Goal: Transaction & Acquisition: Register for event/course

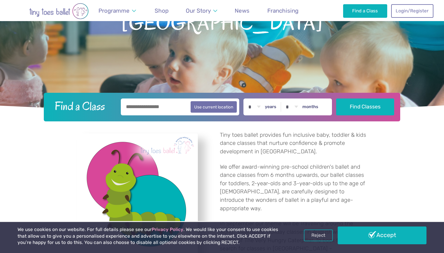
scroll to position [104, 0]
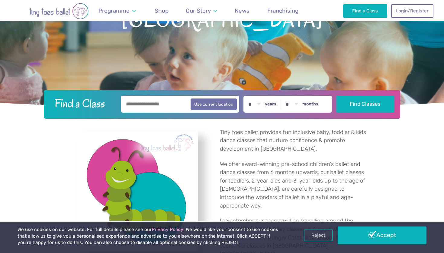
click at [271, 103] on div "* * * * * * * * * * ** ** ** years * * * * * * * * * * ** ** months" at bounding box center [287, 104] width 88 height 17
select select "*"
click at [350, 105] on button "Find Classes" at bounding box center [365, 104] width 58 height 17
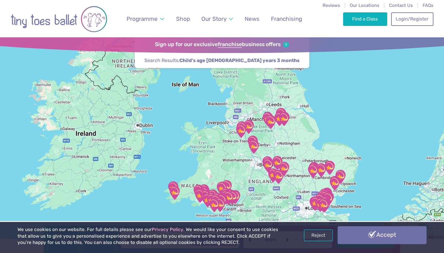
click at [352, 237] on link "Accept" at bounding box center [381, 236] width 89 height 18
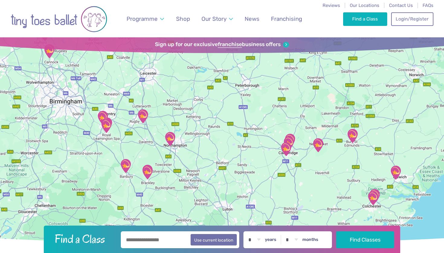
drag, startPoint x: 320, startPoint y: 166, endPoint x: 314, endPoint y: 102, distance: 64.5
click at [314, 102] on div at bounding box center [222, 141] width 444 height 208
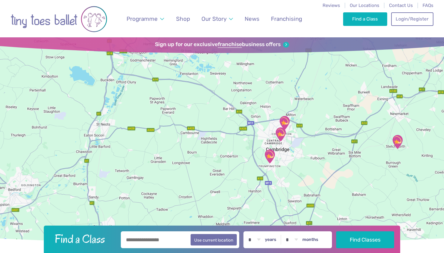
drag, startPoint x: 311, startPoint y: 148, endPoint x: 311, endPoint y: 115, distance: 32.6
click at [311, 115] on div at bounding box center [222, 141] width 444 height 208
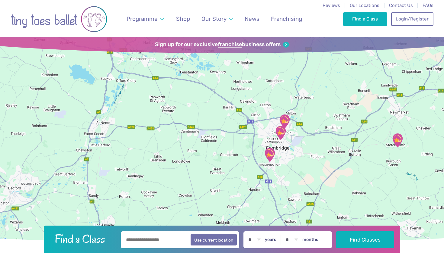
click at [270, 154] on img "Trumpington Village Hall" at bounding box center [269, 155] width 15 height 15
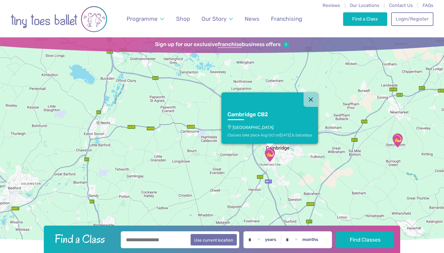
click at [260, 128] on p "Trumpington Village Hall" at bounding box center [269, 127] width 85 height 5
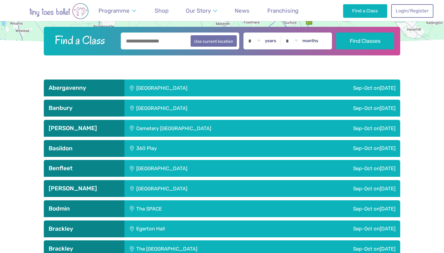
scroll to position [576, 0]
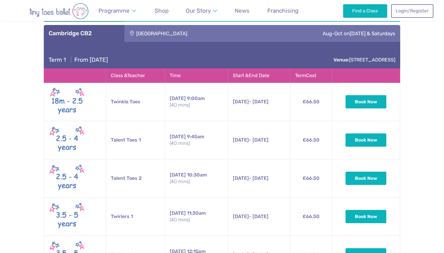
click at [260, 128] on td "13th Sep - 25th Oct Saturday 13th Sep - 25th Oct 9:45am (40 mins)" at bounding box center [259, 140] width 62 height 38
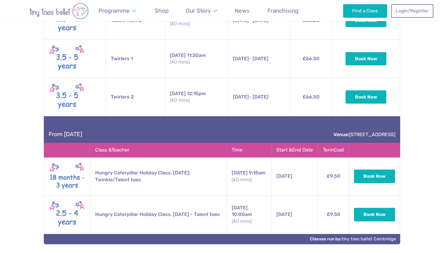
scroll to position [780, 0]
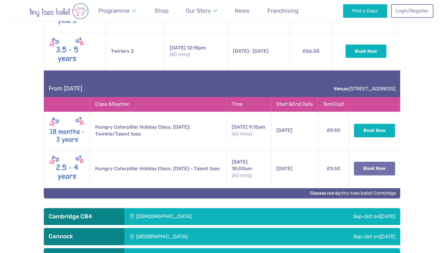
click at [367, 168] on button "Book Now" at bounding box center [374, 168] width 41 height 13
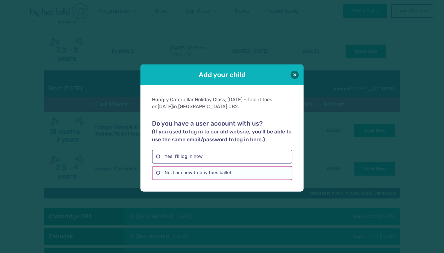
click at [155, 172] on label "No, I am new to tiny toes ballet" at bounding box center [222, 173] width 140 height 14
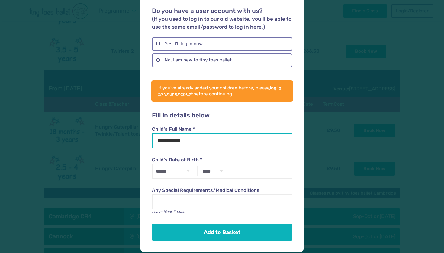
scroll to position [54, 0]
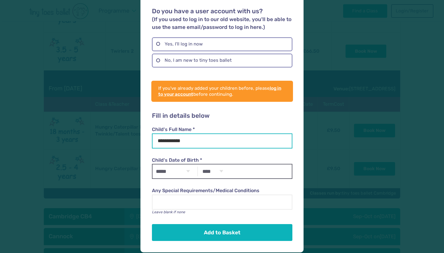
type input "**********"
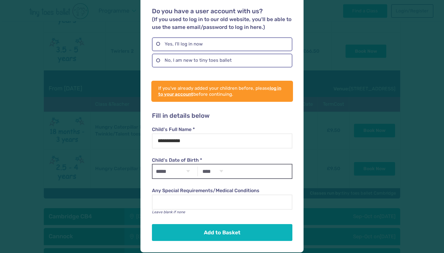
select select "*"
select select "****"
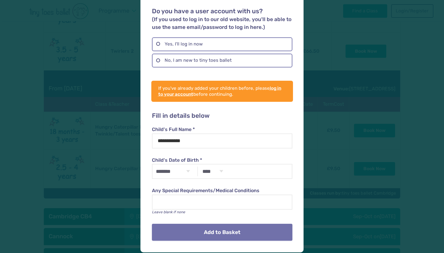
click at [215, 229] on button "Add to Basket" at bounding box center [222, 232] width 140 height 17
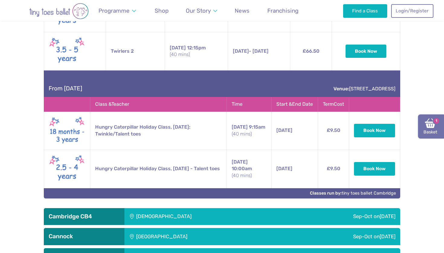
click at [428, 123] on img at bounding box center [430, 123] width 11 height 11
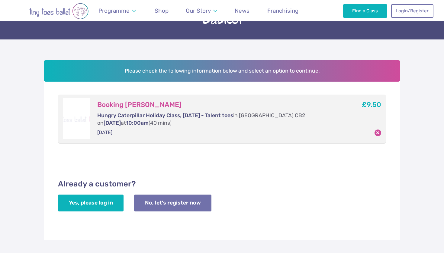
scroll to position [57, 0]
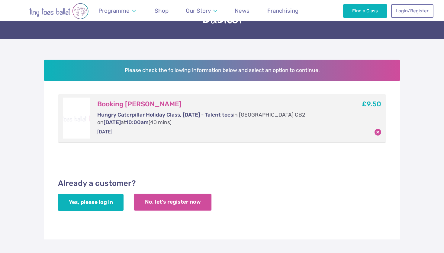
click at [164, 199] on link "No, let's register now" at bounding box center [172, 202] width 77 height 17
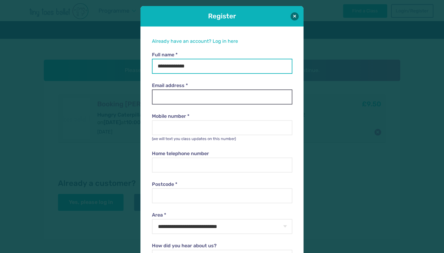
type input "**********"
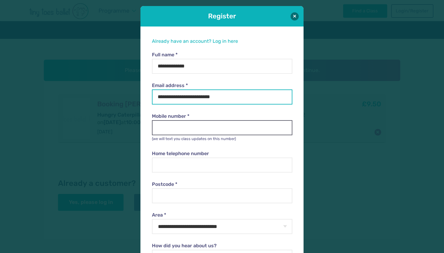
type input "**********"
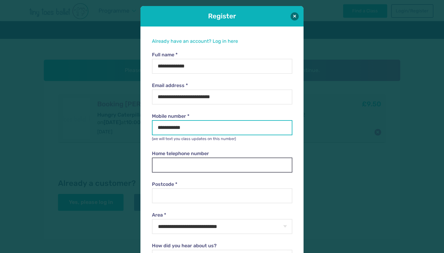
type input "**********"
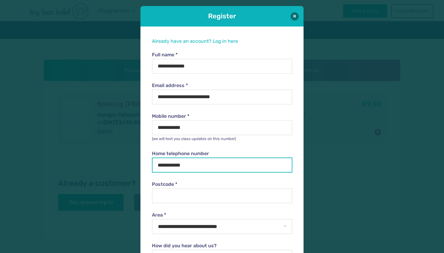
type input "**********"
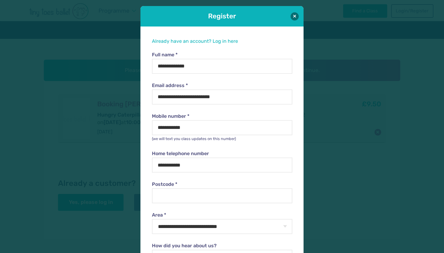
click at [142, 151] on div "**********" at bounding box center [221, 225] width 163 height 397
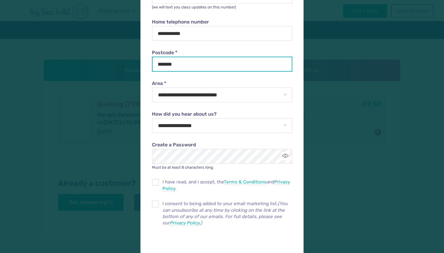
scroll to position [156, 0]
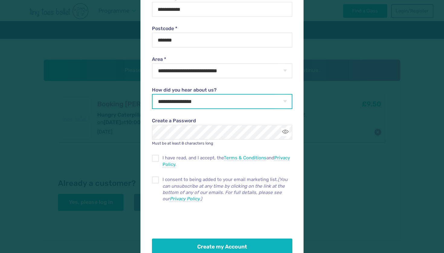
type input "********"
select select "**********"
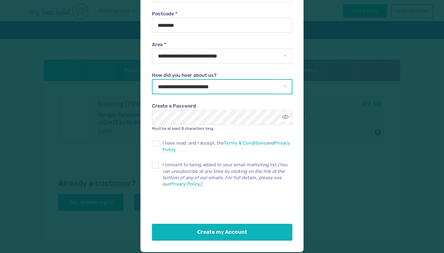
scroll to position [171, 0]
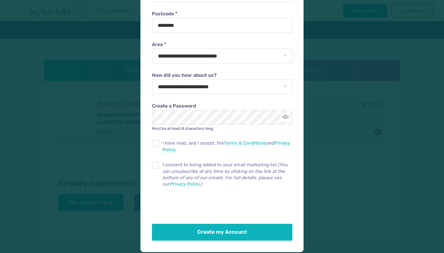
drag, startPoint x: 194, startPoint y: 101, endPoint x: 185, endPoint y: 108, distance: 11.9
click at [184, 114] on form "**********" at bounding box center [222, 61] width 140 height 360
click at [157, 142] on span at bounding box center [155, 144] width 6 height 5
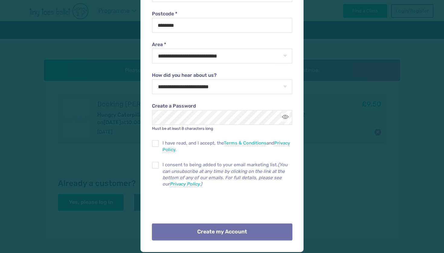
click at [221, 229] on button "Create my Account" at bounding box center [222, 232] width 140 height 17
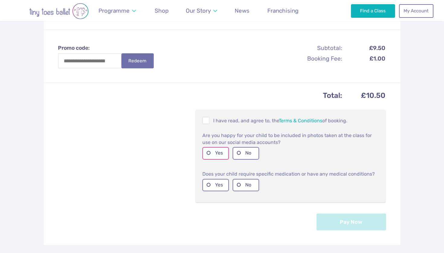
scroll to position [193, 0]
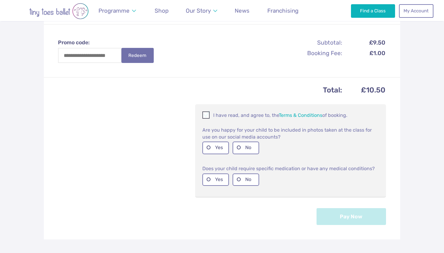
click at [206, 113] on span at bounding box center [206, 116] width 7 height 6
click at [208, 145] on label "Yes" at bounding box center [215, 148] width 27 height 12
click at [237, 176] on label "No" at bounding box center [245, 180] width 27 height 12
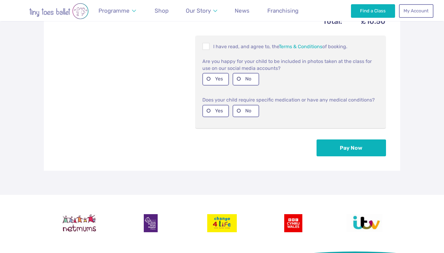
scroll to position [263, 0]
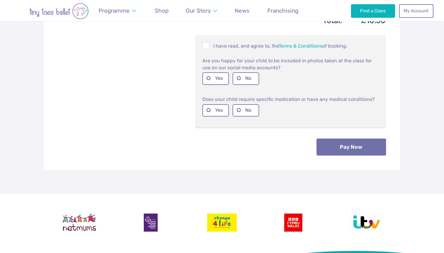
click at [330, 145] on button "Pay Now" at bounding box center [350, 147] width 69 height 17
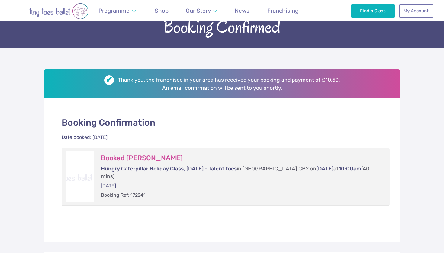
scroll to position [47, 0]
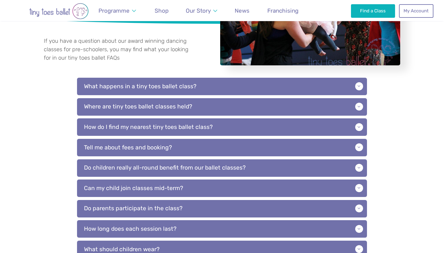
scroll to position [110, 0]
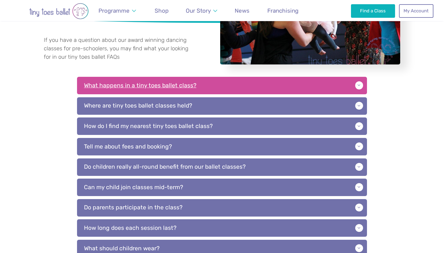
click at [358, 84] on p "What happens in a tiny toes ballet class?" at bounding box center [222, 86] width 290 height 18
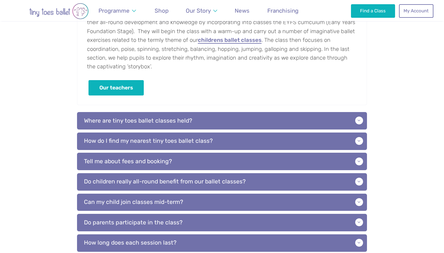
scroll to position [204, 0]
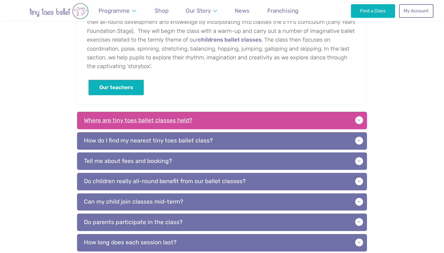
click at [259, 122] on p "Where are tiny toes ballet classes held?" at bounding box center [222, 121] width 290 height 18
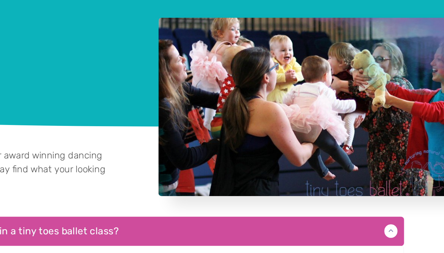
scroll to position [7, 0]
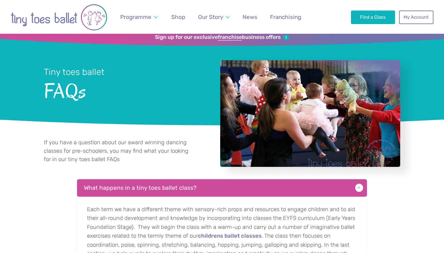
click at [167, 89] on span "FAQs" at bounding box center [124, 90] width 160 height 24
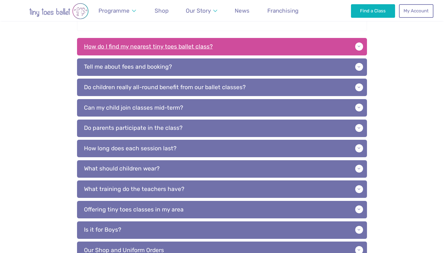
scroll to position [353, 0]
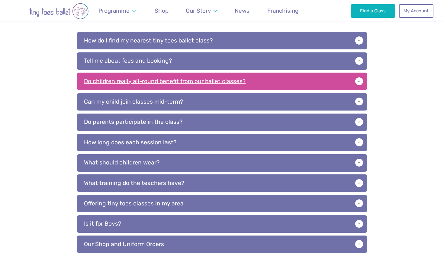
click at [174, 75] on p "Do children really all-round benefit from our ballet classes?" at bounding box center [222, 82] width 290 height 18
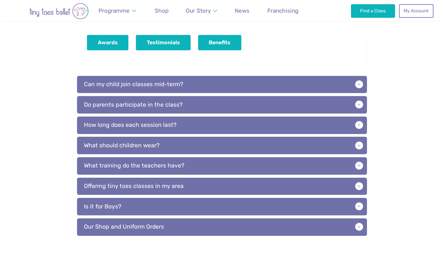
scroll to position [510, 0]
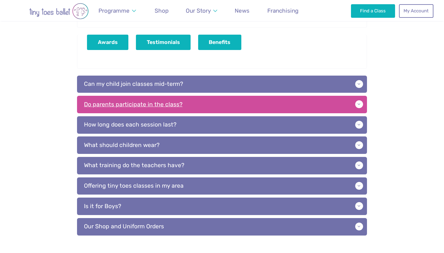
click at [180, 100] on p "Do parents participate in the class?" at bounding box center [222, 105] width 290 height 18
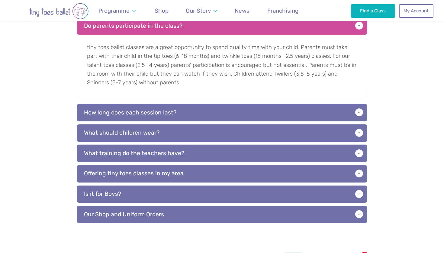
scroll to position [593, 0]
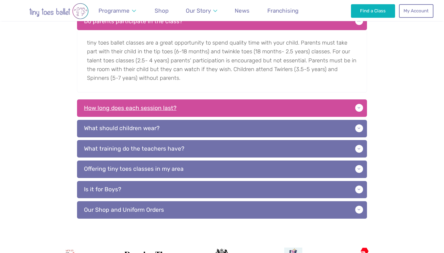
click at [180, 100] on p "How long does each session last?" at bounding box center [222, 109] width 290 height 18
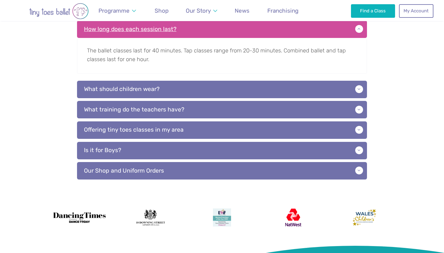
scroll to position [677, 0]
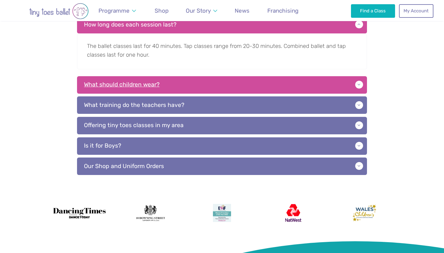
click at [176, 76] on p "What should children wear?" at bounding box center [222, 85] width 290 height 18
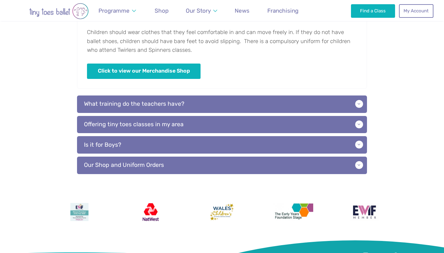
scroll to position [755, 0]
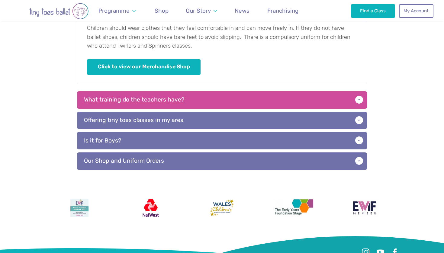
click at [173, 92] on p "What training do the teachers have?" at bounding box center [222, 100] width 290 height 18
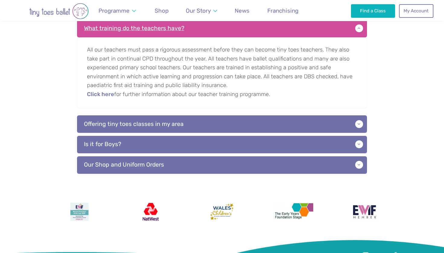
scroll to position [836, 0]
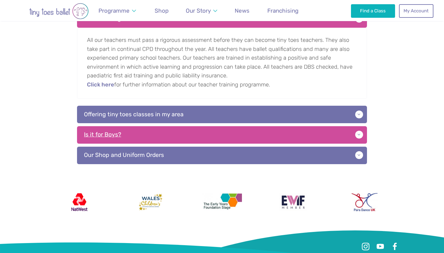
click at [173, 130] on p "Is it for Boys?" at bounding box center [222, 135] width 290 height 18
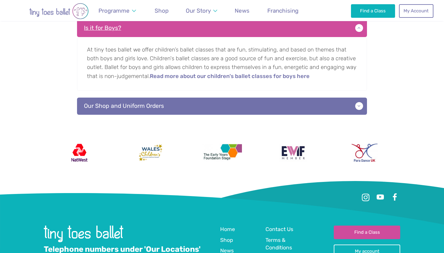
scroll to position [944, 0]
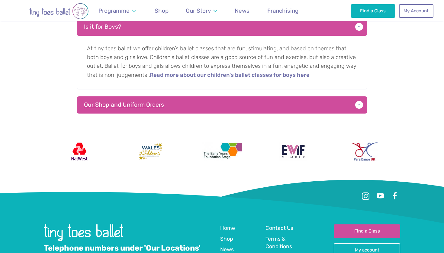
click at [170, 97] on p "Our Shop and Uniform Orders" at bounding box center [222, 106] width 290 height 18
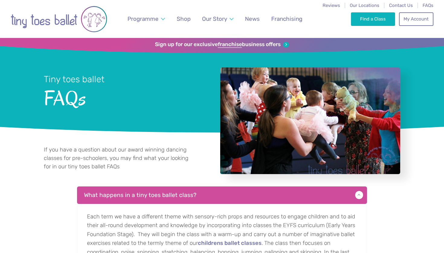
scroll to position [0, 0]
